Goal: Task Accomplishment & Management: Manage account settings

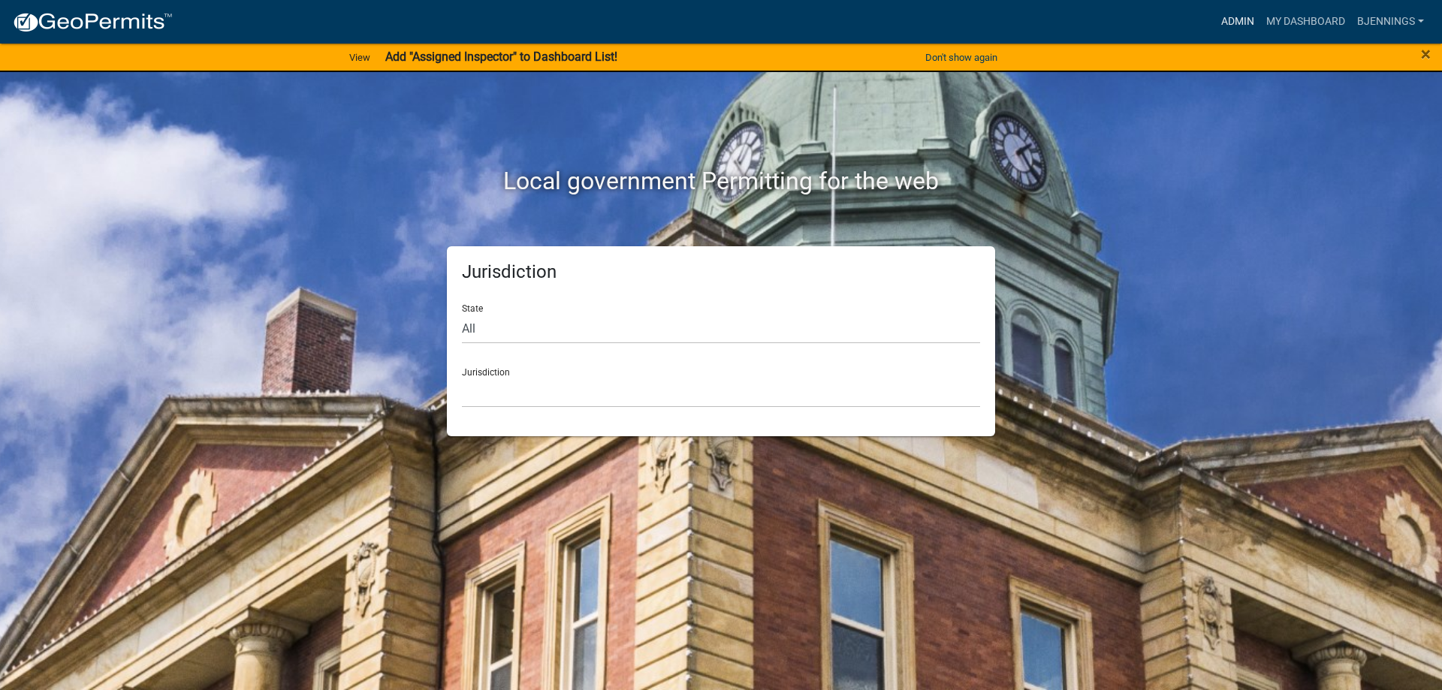
click at [1241, 17] on link "Admin" at bounding box center [1237, 22] width 45 height 29
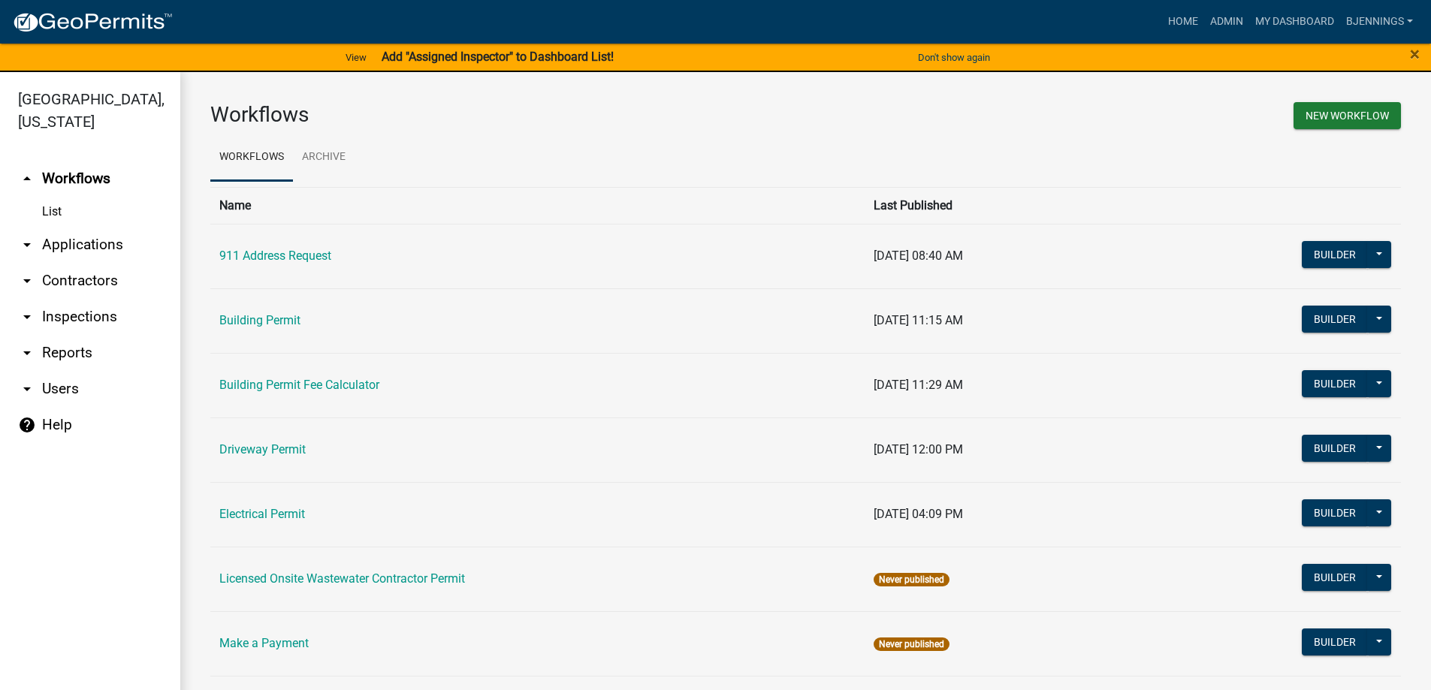
click at [55, 371] on link "arrow_drop_down Users" at bounding box center [90, 389] width 180 height 36
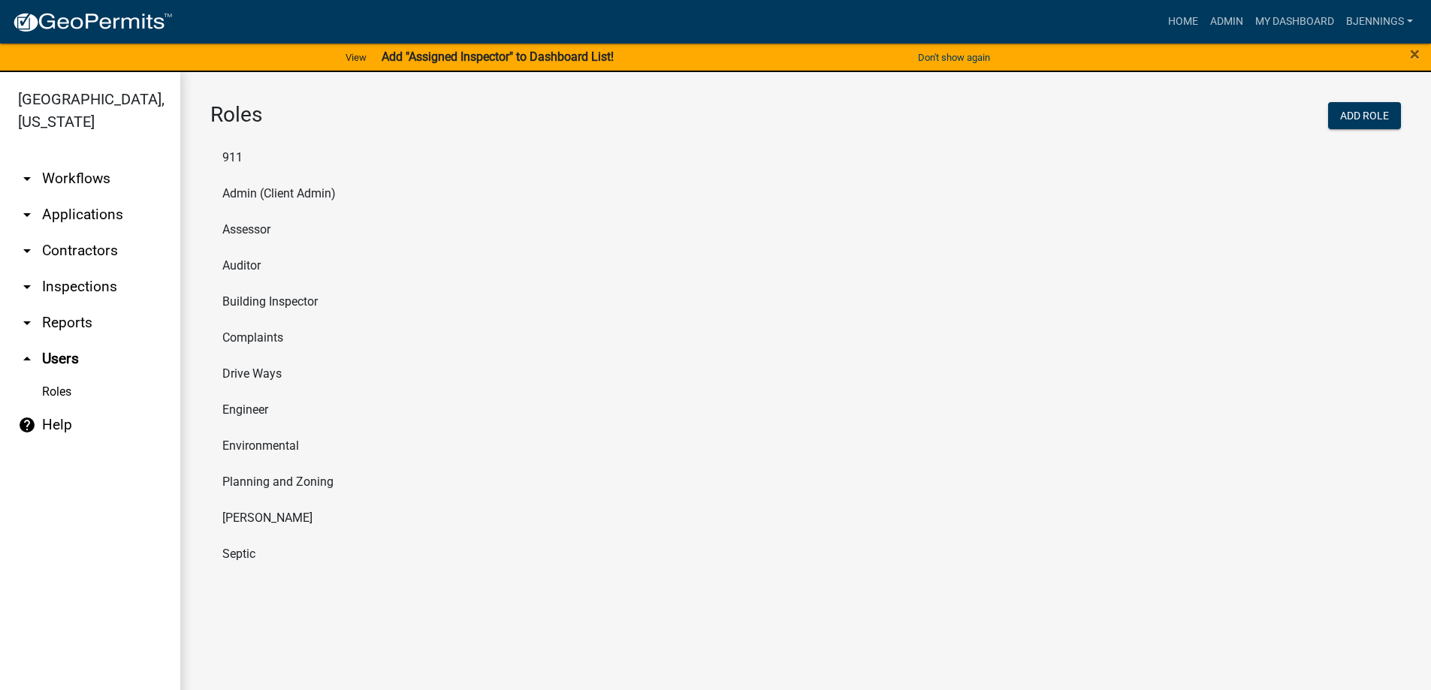
click at [263, 488] on li "Planning and Zoning" at bounding box center [805, 482] width 1190 height 36
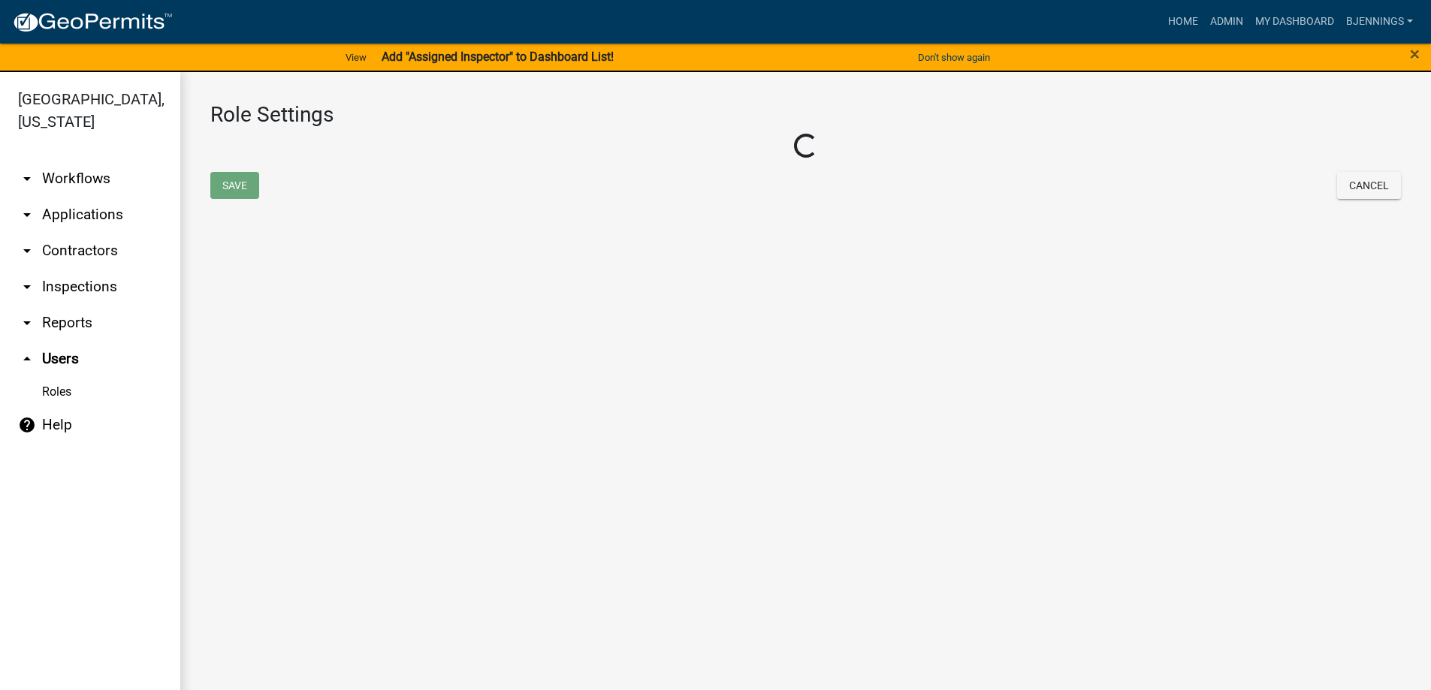
select select "7: light-green"
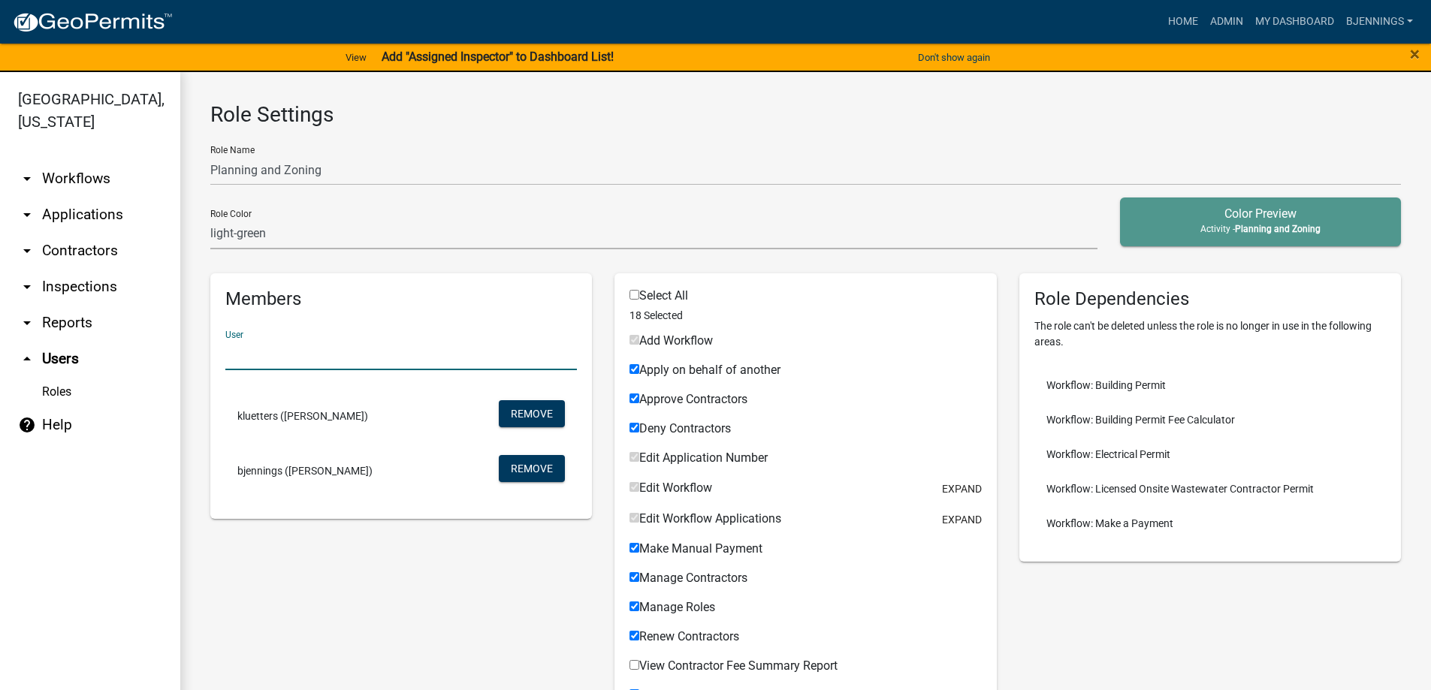
click at [286, 348] on input "text" at bounding box center [400, 354] width 351 height 31
type input "a"
type input "j"
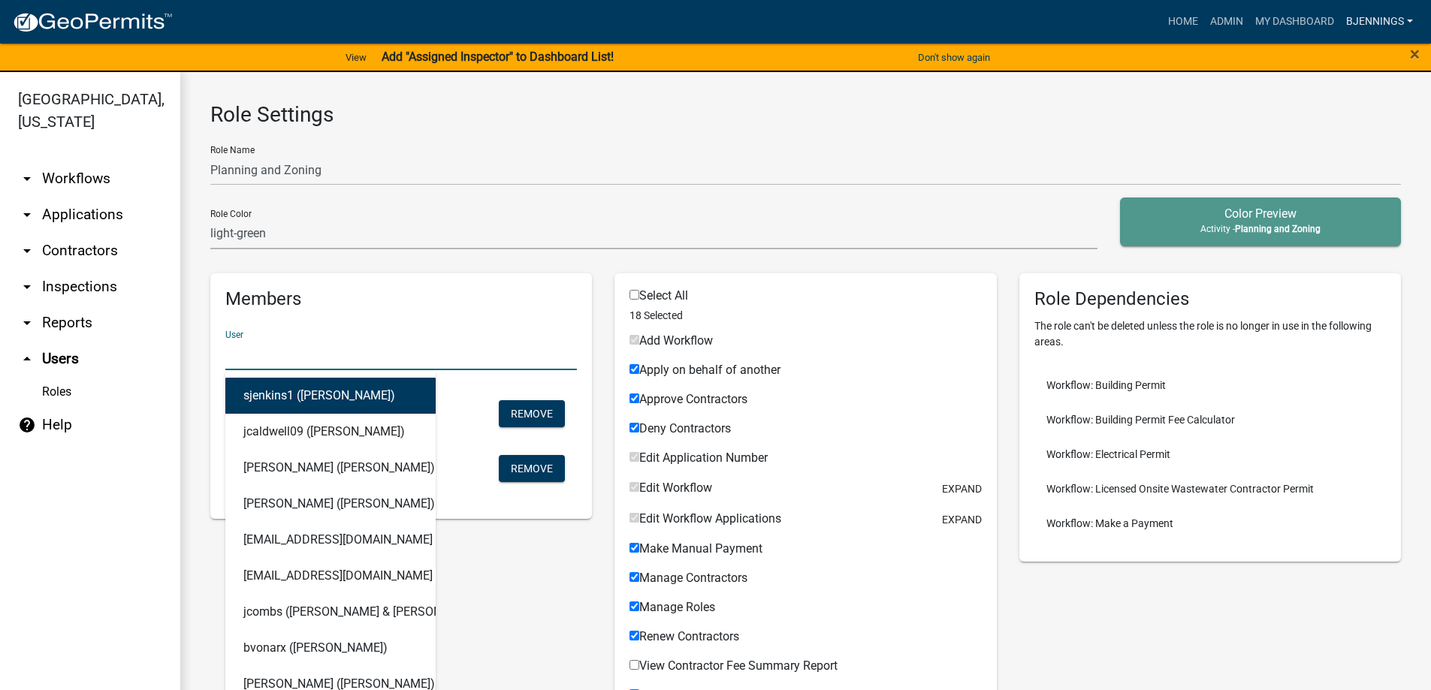
click at [1372, 12] on link "bjennings" at bounding box center [1379, 22] width 79 height 29
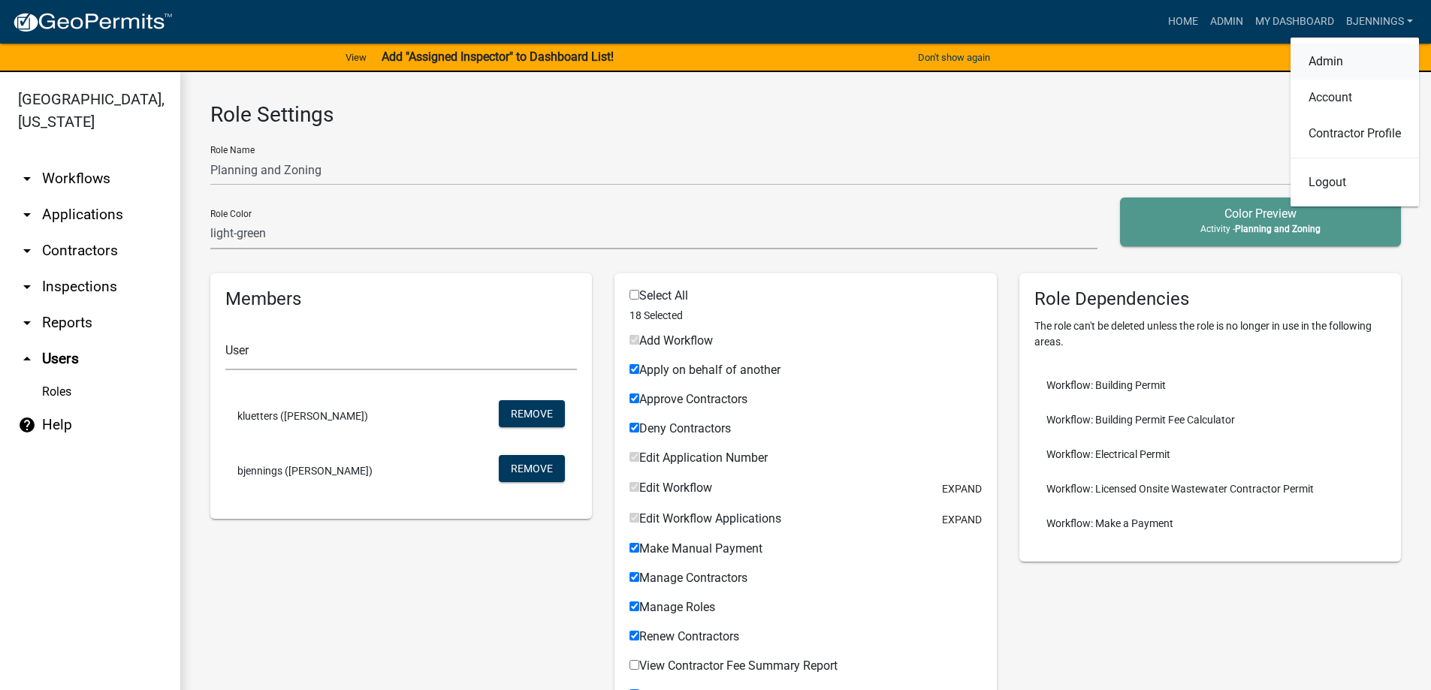
click at [1355, 56] on link "Admin" at bounding box center [1354, 62] width 128 height 36
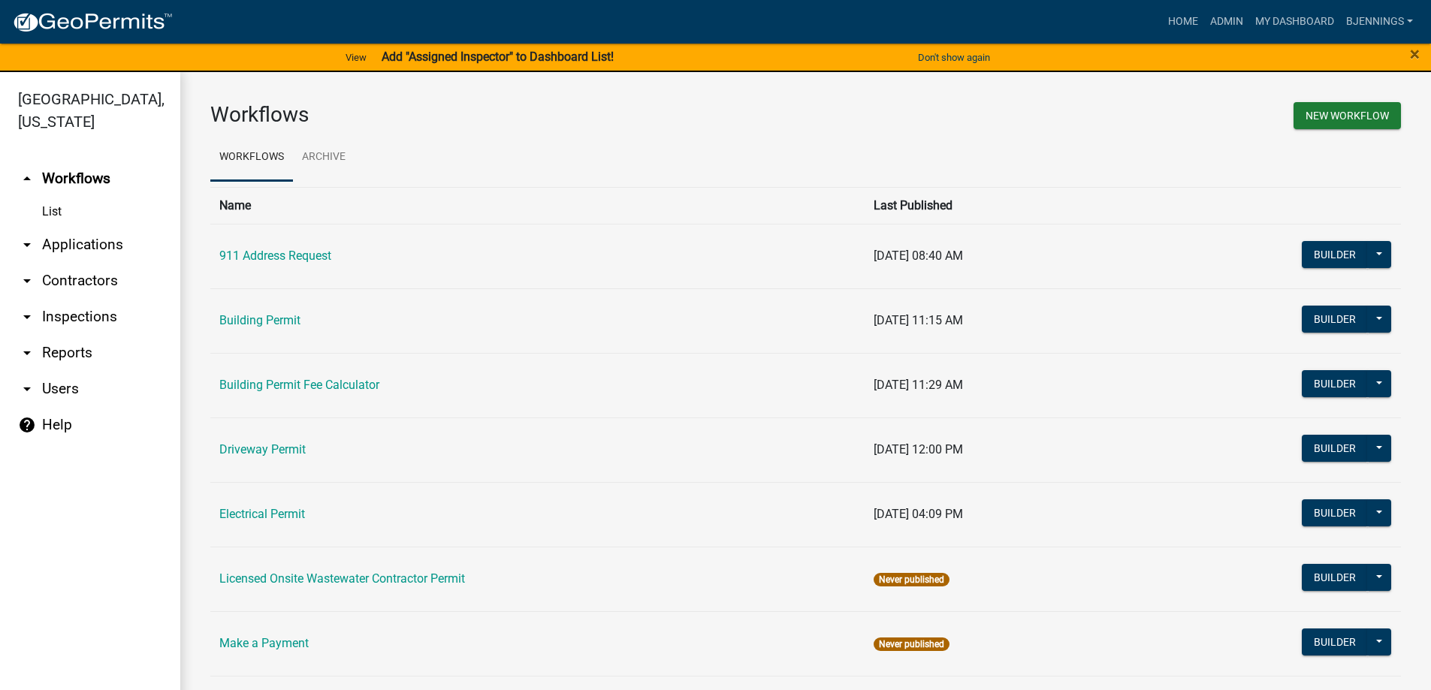
click at [25, 380] on icon "arrow_drop_down" at bounding box center [27, 389] width 18 height 18
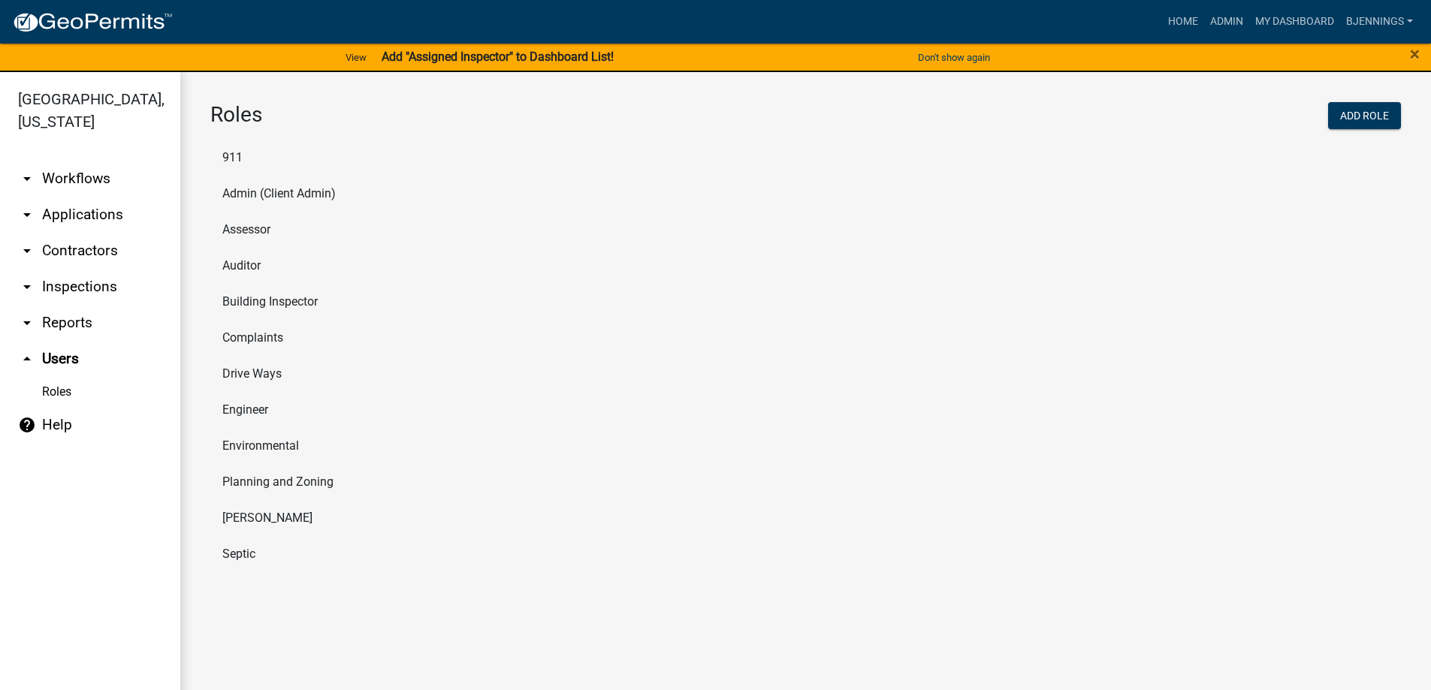
click at [283, 302] on li "Building Inspector" at bounding box center [805, 302] width 1190 height 36
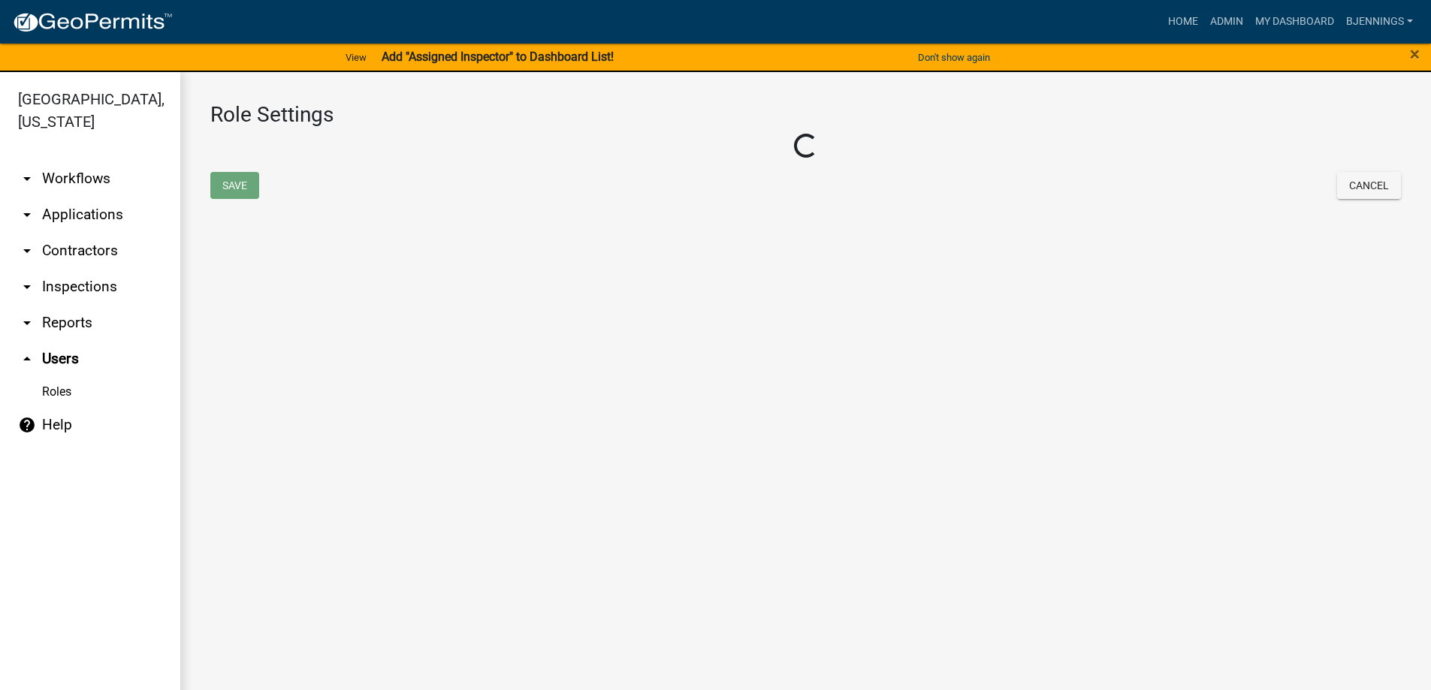
select select "8: light-yellow"
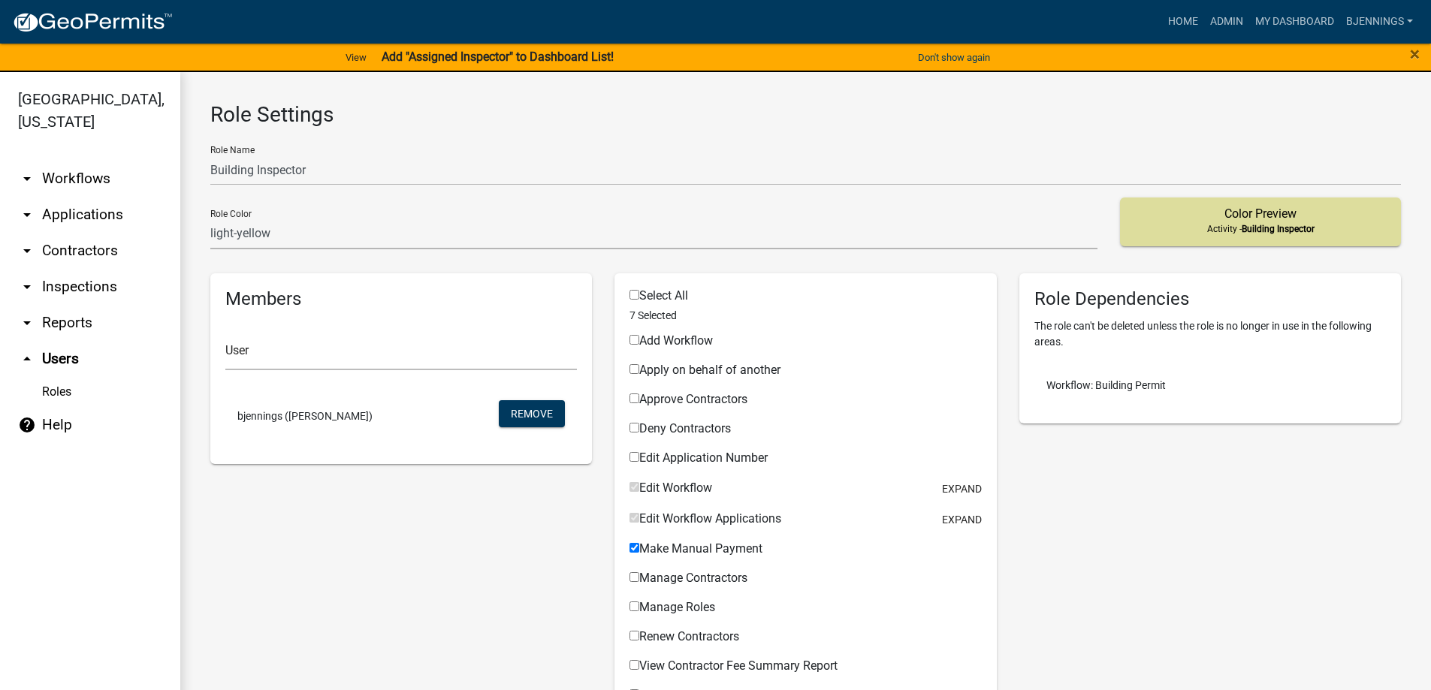
click at [53, 377] on link "Roles" at bounding box center [90, 392] width 180 height 30
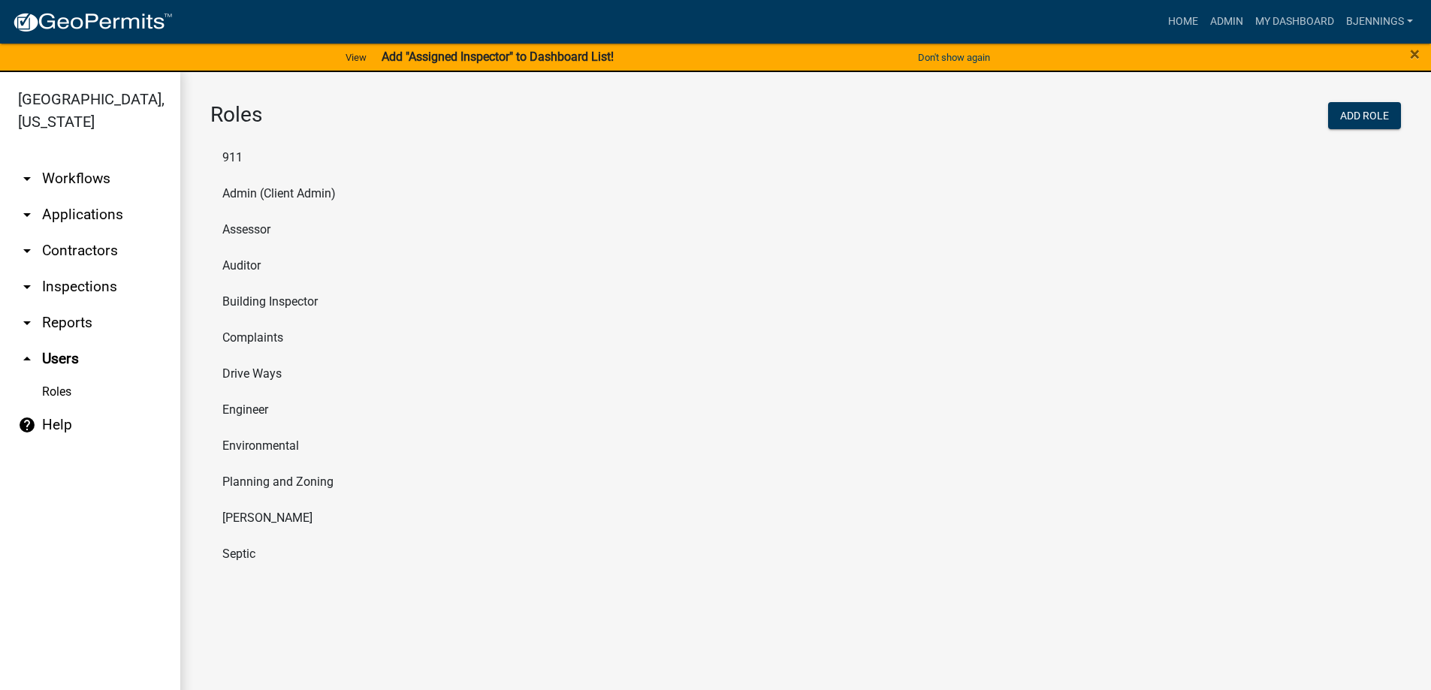
click at [229, 550] on li "Septic" at bounding box center [805, 554] width 1190 height 36
select select "7: light-green"
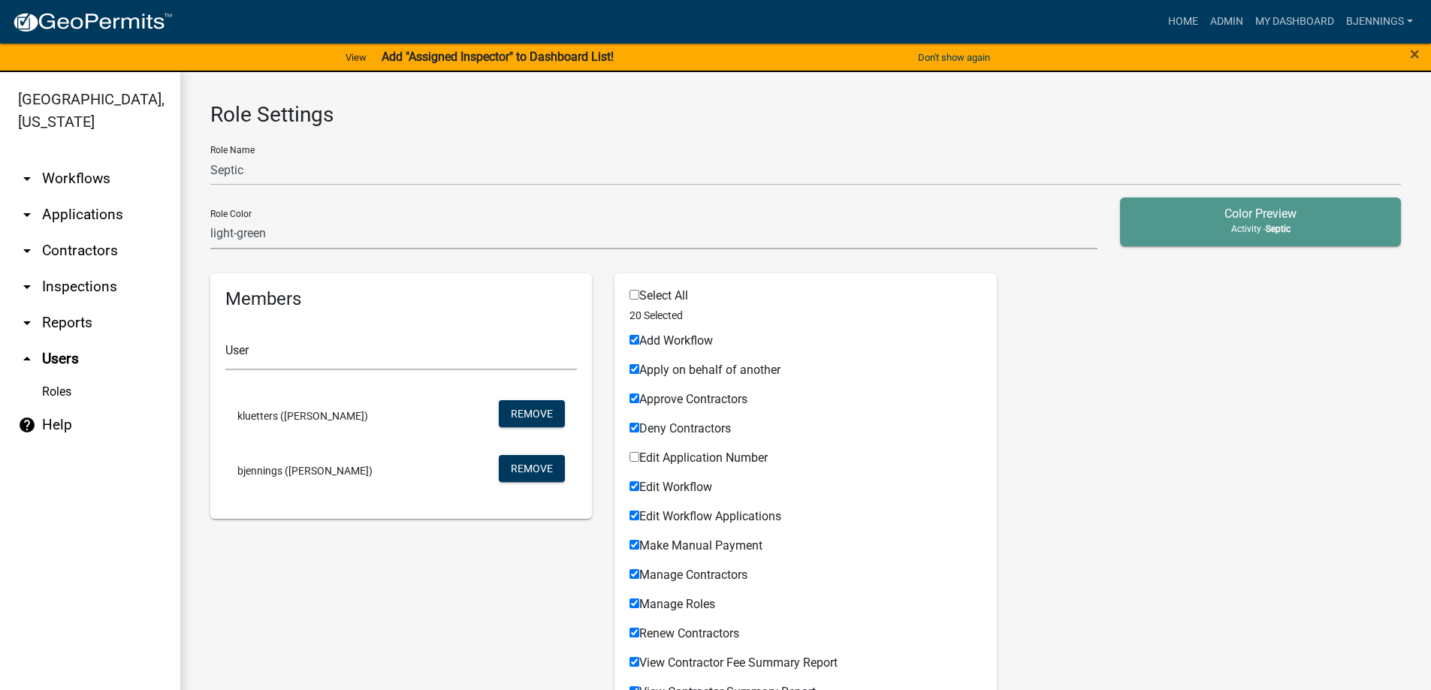
click at [62, 377] on link "Roles" at bounding box center [90, 392] width 180 height 30
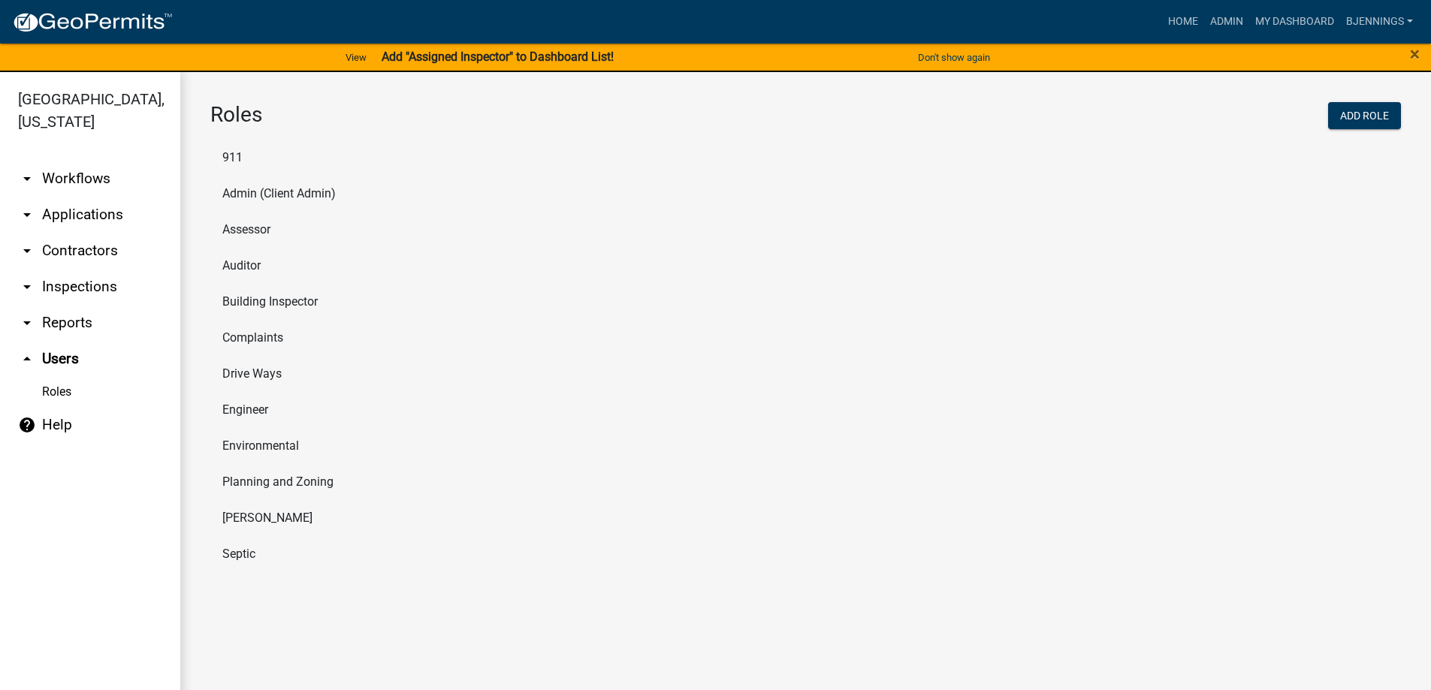
click at [264, 300] on li "Building Inspector" at bounding box center [805, 302] width 1190 height 36
select select "8: light-yellow"
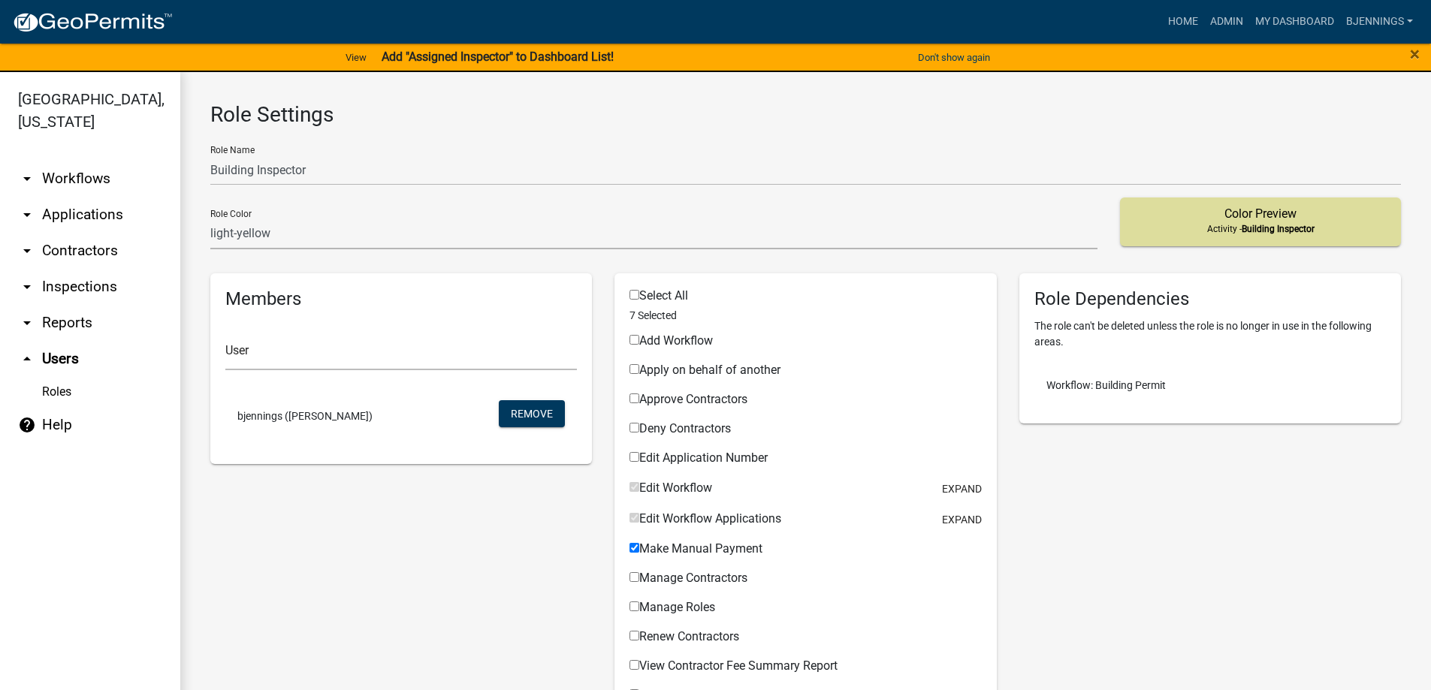
click at [282, 417] on span "bjennings ([PERSON_NAME])" at bounding box center [304, 416] width 135 height 11
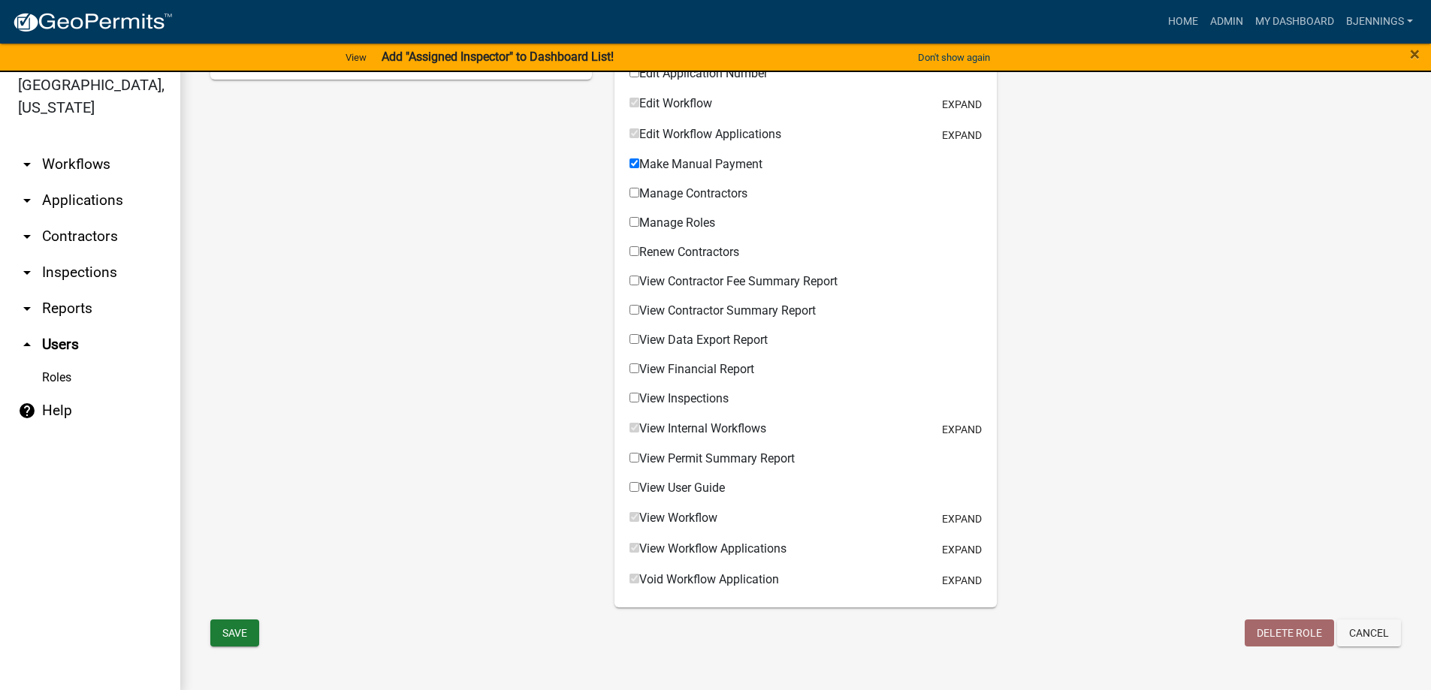
scroll to position [18, 0]
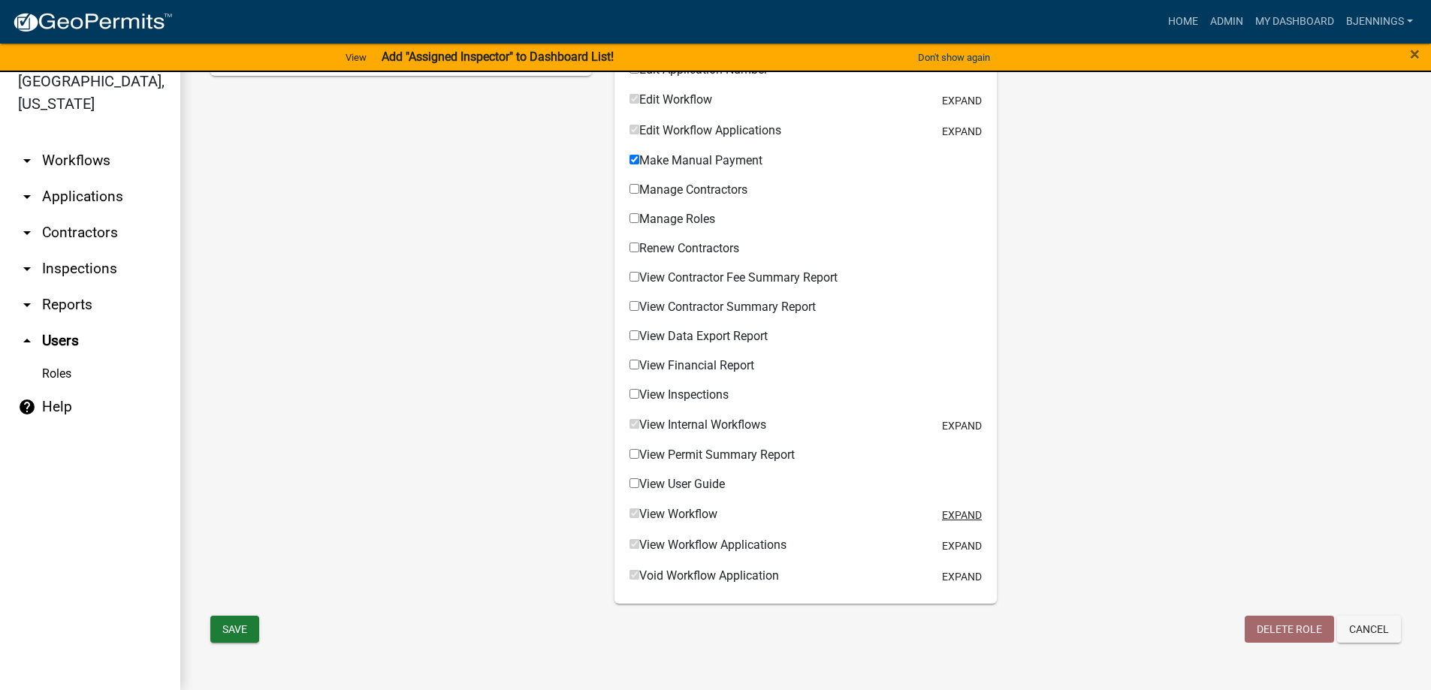
click at [949, 512] on button "expand" at bounding box center [962, 516] width 40 height 16
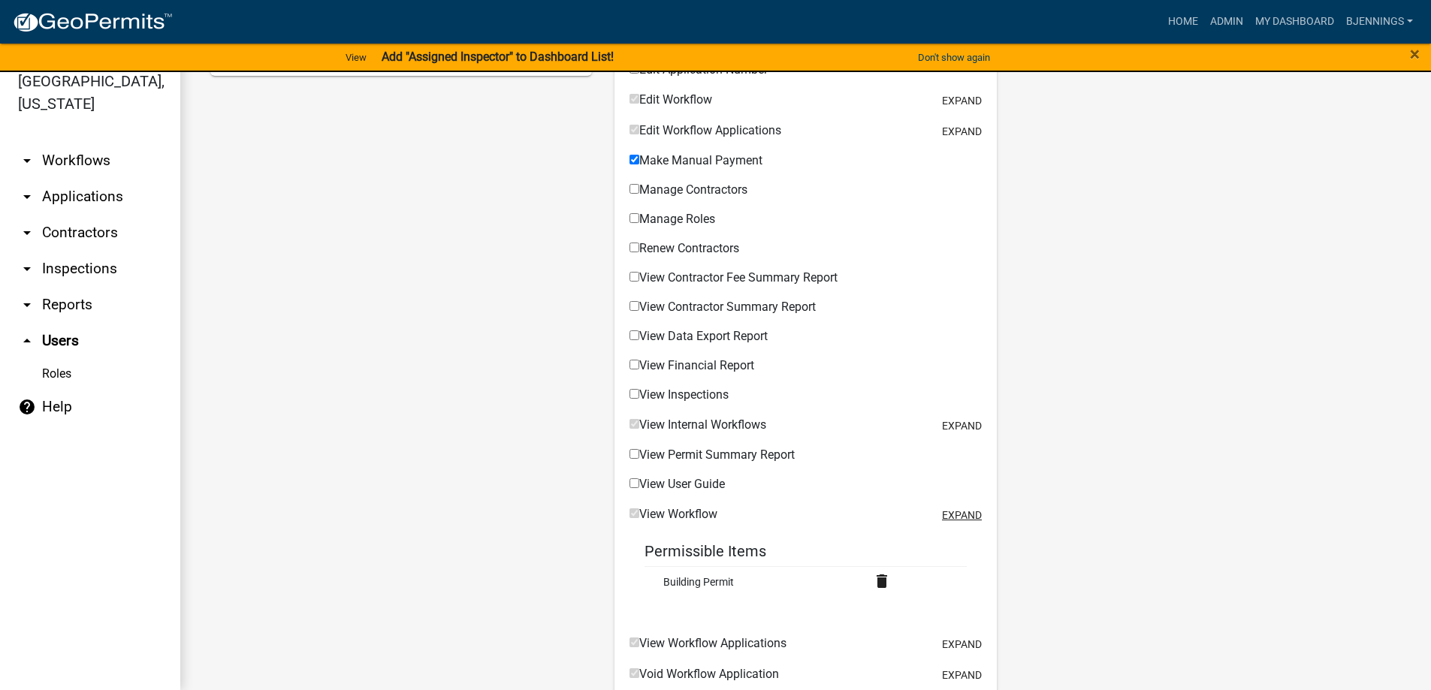
click at [950, 512] on button "expand" at bounding box center [962, 516] width 40 height 16
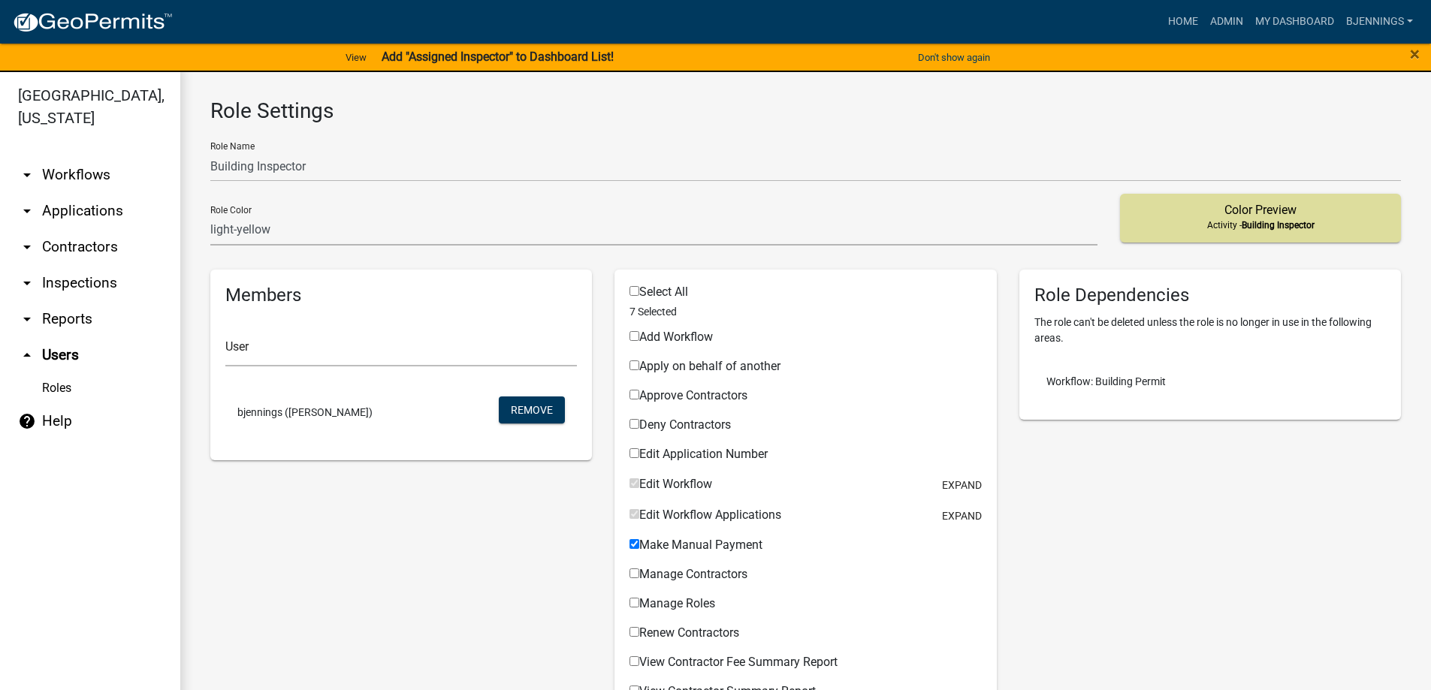
scroll to position [0, 0]
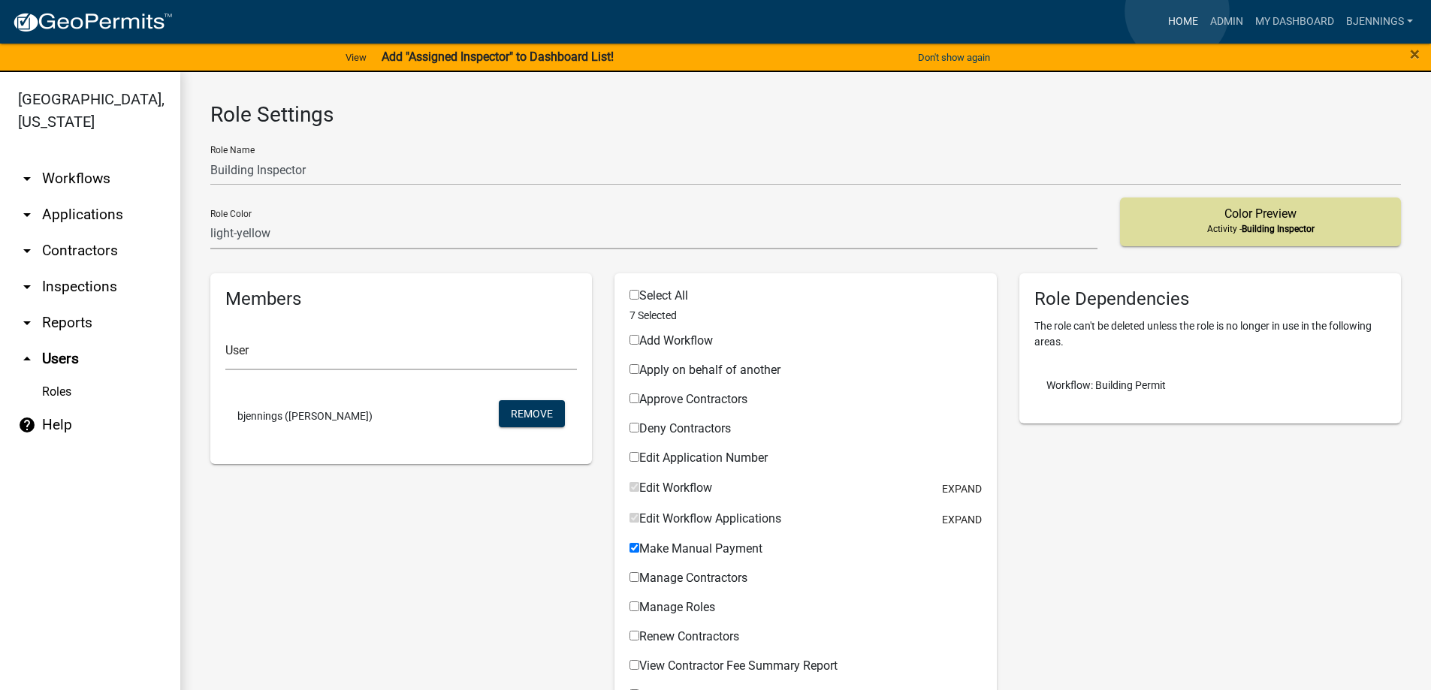
click at [1177, 11] on link "Home" at bounding box center [1183, 22] width 42 height 29
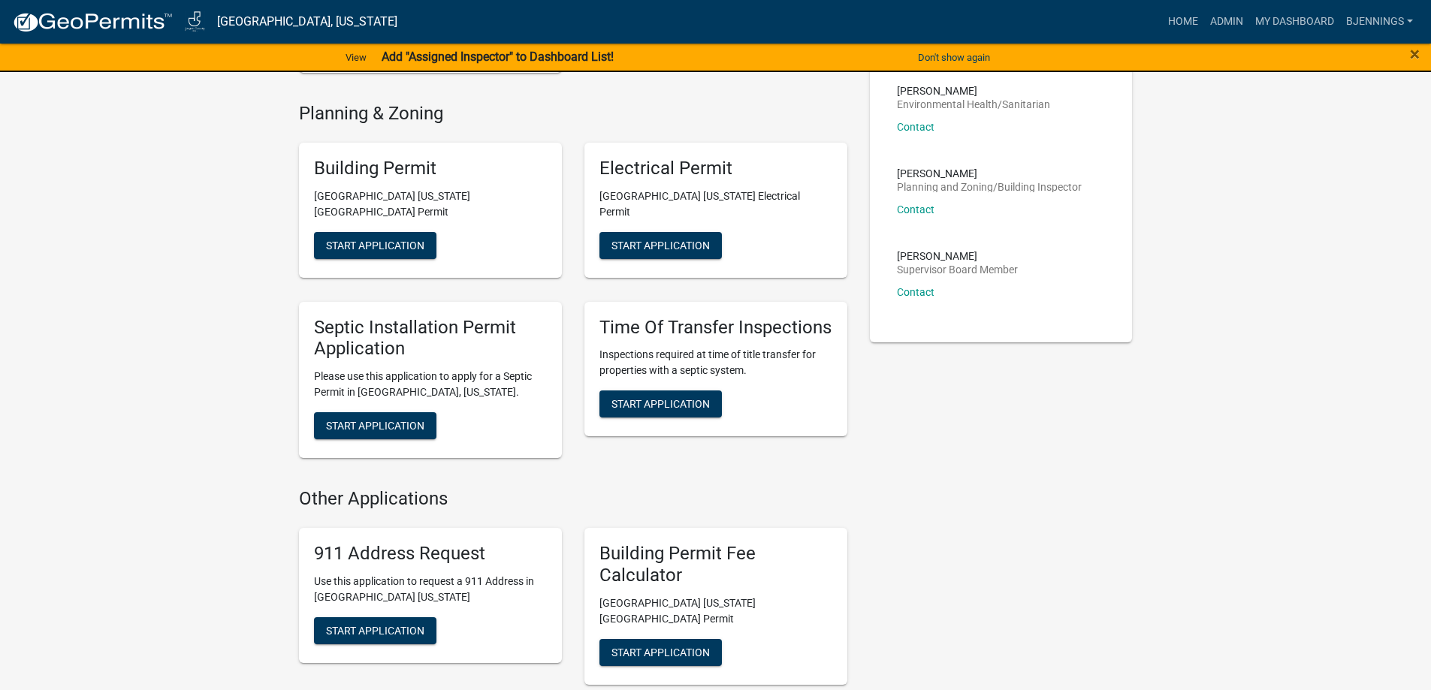
scroll to position [225, 0]
